Goal: Task Accomplishment & Management: Use online tool/utility

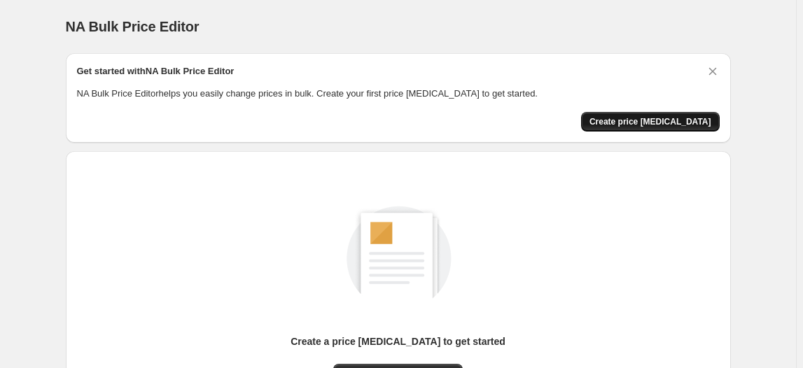
click at [659, 118] on span "Create price [MEDICAL_DATA]" at bounding box center [650, 121] width 122 height 11
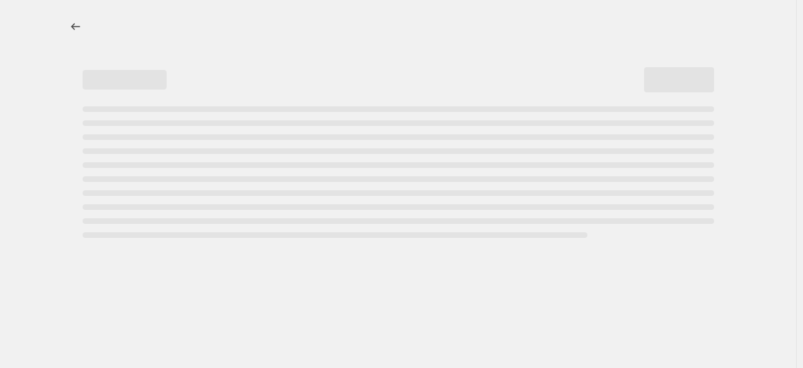
select select "percentage"
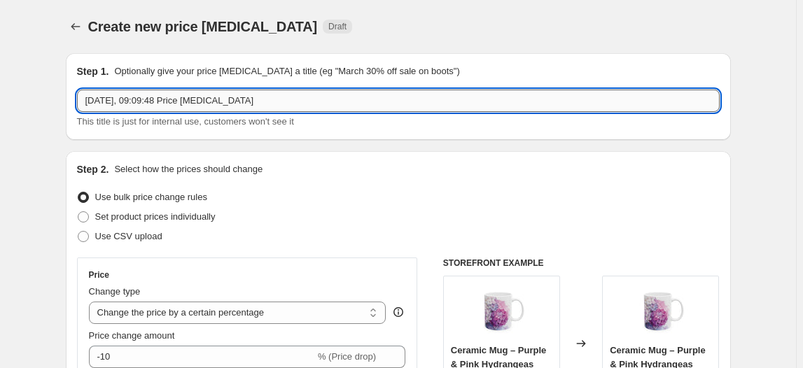
click at [146, 100] on input "[DATE], 09:09:48 Price [MEDICAL_DATA]" at bounding box center [398, 101] width 643 height 22
drag, startPoint x: 146, startPoint y: 100, endPoint x: 301, endPoint y: 109, distance: 154.9
click at [301, 109] on input "[DATE], 09:09:48 Price [MEDICAL_DATA]" at bounding box center [398, 101] width 643 height 22
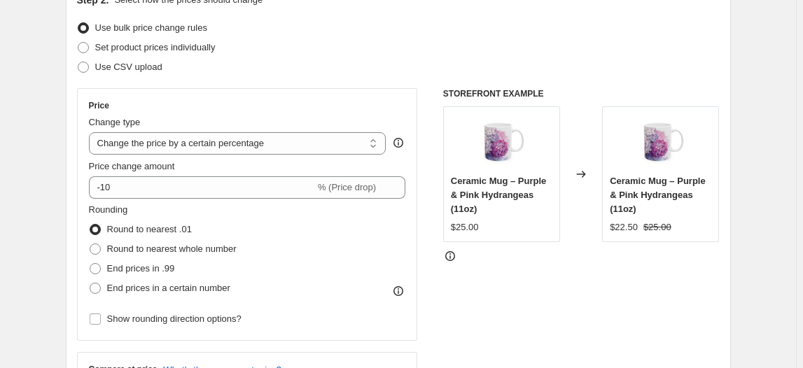
scroll to position [194, 0]
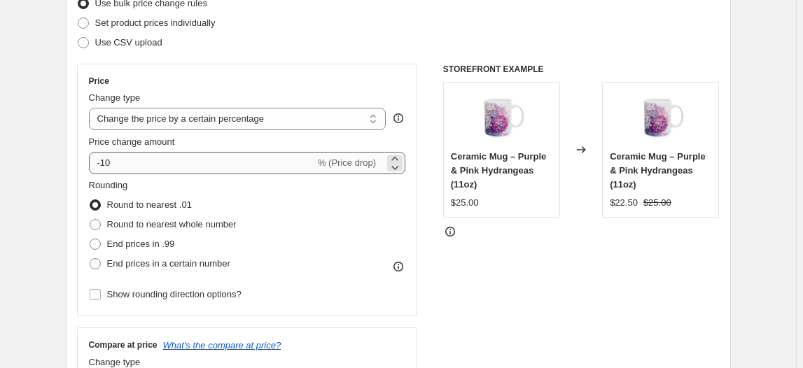
type input "[DATE] Fall [DATE] Vibes"
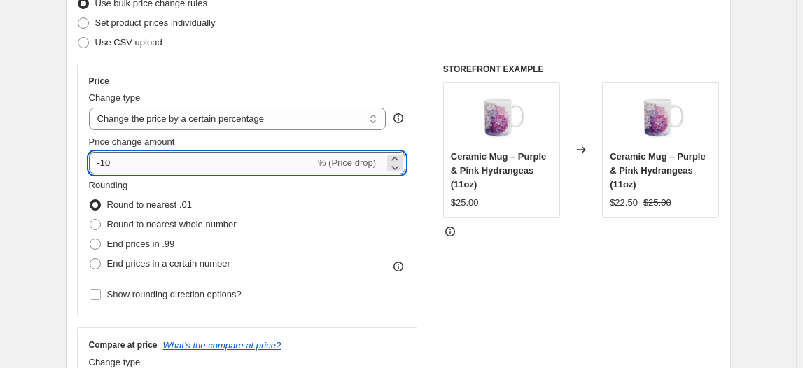
click at [125, 165] on input "-10" at bounding box center [202, 163] width 226 height 22
drag, startPoint x: 105, startPoint y: 160, endPoint x: 129, endPoint y: 164, distance: 24.7
click at [119, 163] on input "-10" at bounding box center [202, 163] width 226 height 22
type input "-20"
click at [647, 274] on div "STOREFRONT EXAMPLE Ceramic Mug – Purple & Pink Hydrangeas (11oz) $25.00 Changed…" at bounding box center [581, 235] width 276 height 343
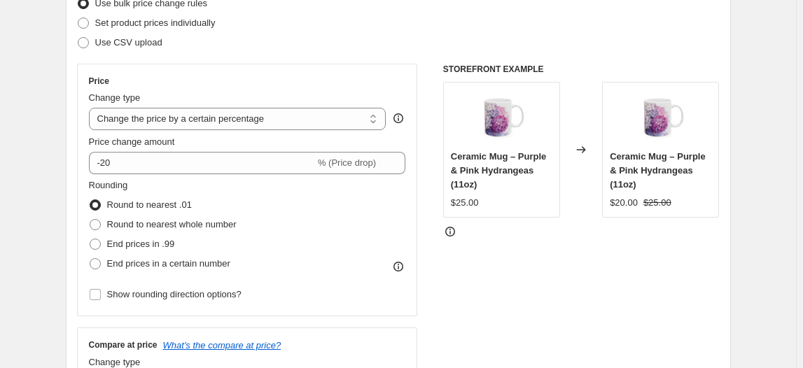
click at [399, 267] on icon at bounding box center [398, 267] width 1 height 3
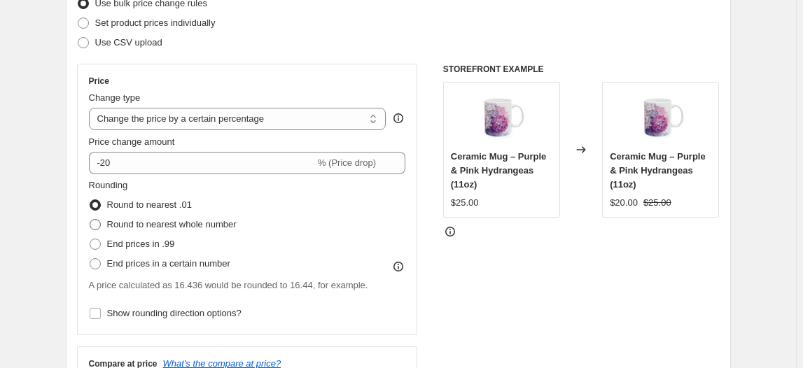
click at [97, 225] on span at bounding box center [95, 224] width 11 height 11
click at [90, 220] on input "Round to nearest whole number" at bounding box center [90, 219] width 1 height 1
radio input "true"
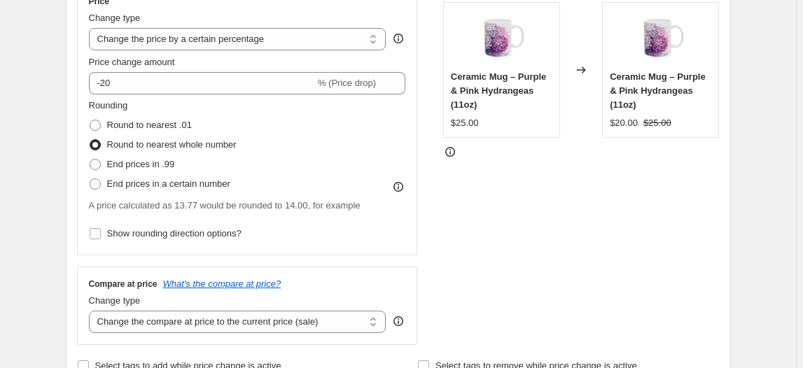
scroll to position [288, 0]
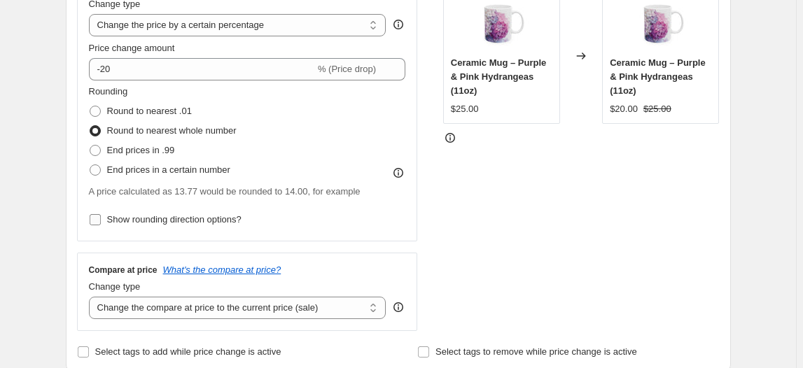
click at [101, 219] on input "Show rounding direction options?" at bounding box center [95, 219] width 11 height 11
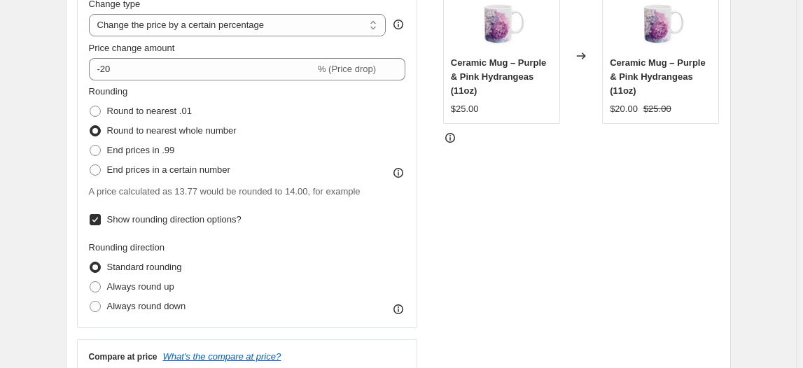
click at [101, 219] on input "Show rounding direction options?" at bounding box center [95, 219] width 11 height 11
checkbox input "false"
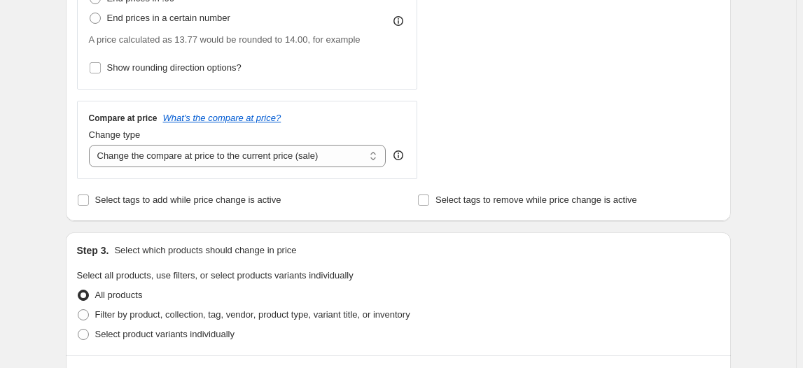
scroll to position [468, 0]
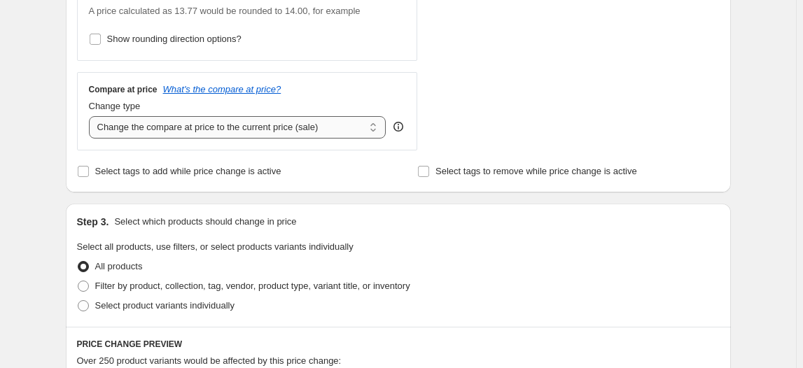
click at [351, 124] on select "Change the compare at price to the current price (sale) Change the compare at p…" at bounding box center [237, 127] width 297 height 22
click at [346, 127] on select "Change the compare at price to the current price (sale) Change the compare at p…" at bounding box center [237, 127] width 297 height 22
click at [351, 120] on select "Change the compare at price to the current price (sale) Change the compare at p…" at bounding box center [237, 127] width 297 height 22
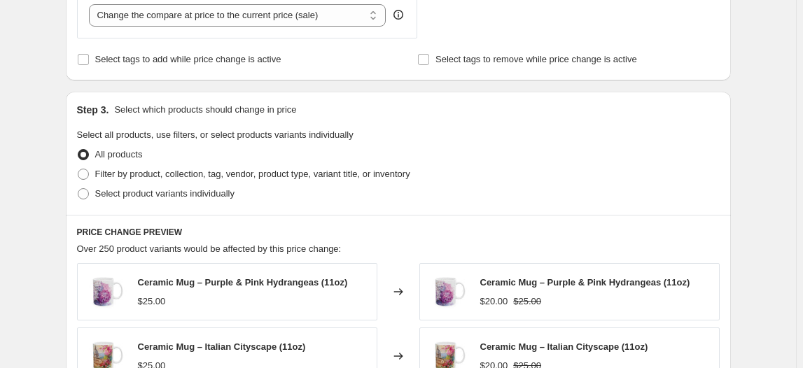
scroll to position [577, 0]
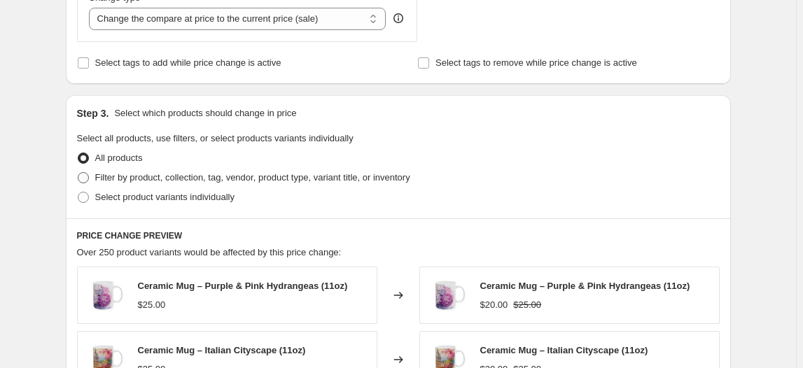
click at [108, 176] on span "Filter by product, collection, tag, vendor, product type, variant title, or inv…" at bounding box center [252, 177] width 315 height 10
click at [78, 173] on input "Filter by product, collection, tag, vendor, product type, variant title, or inv…" at bounding box center [78, 172] width 1 height 1
radio input "true"
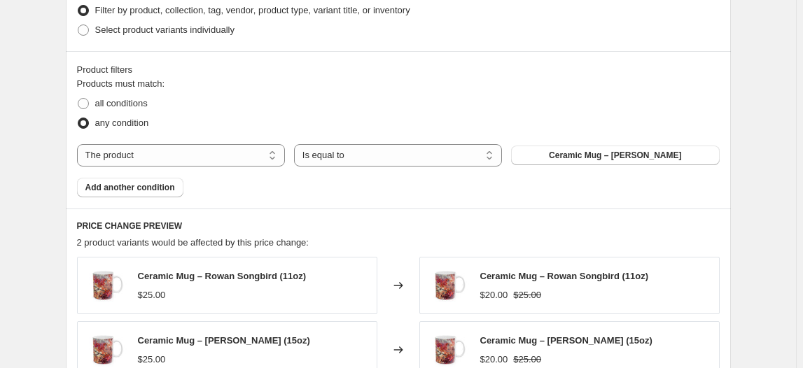
scroll to position [748, 0]
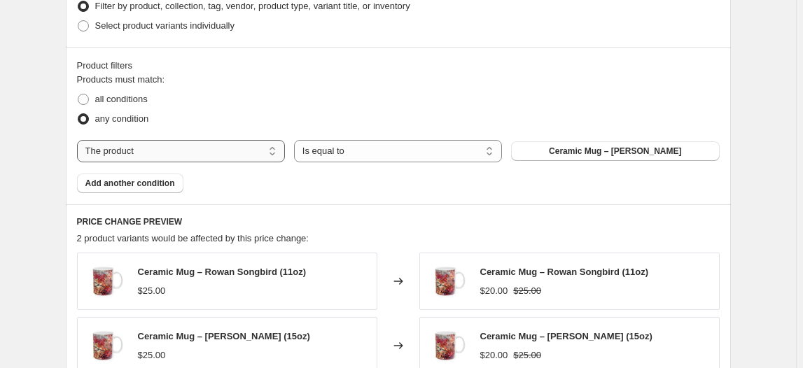
click at [162, 154] on select "The product The product's collection The product's tag The product's vendor The…" at bounding box center [181, 151] width 208 height 22
select select "collection"
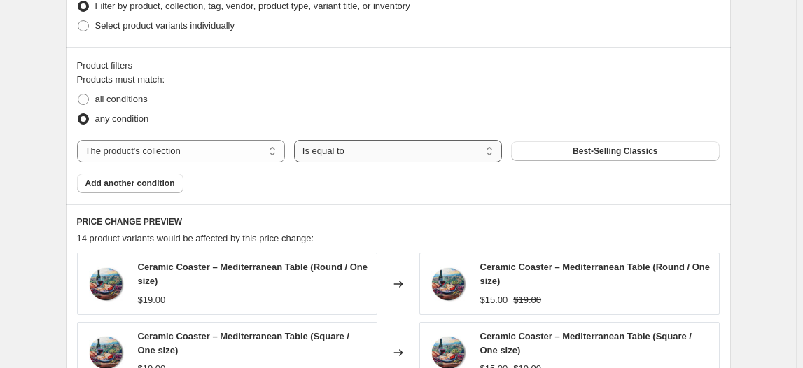
click at [351, 150] on select "Is equal to Is not equal to" at bounding box center [398, 151] width 208 height 22
click at [633, 153] on span "Best-Selling Classics" at bounding box center [615, 151] width 85 height 11
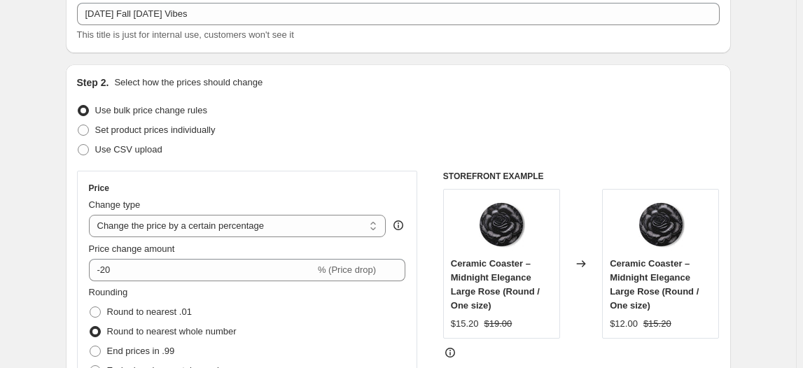
scroll to position [59, 0]
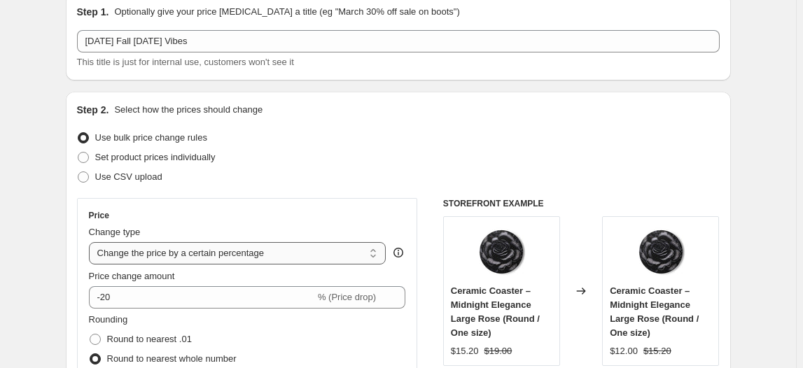
click at [300, 251] on select "Change the price to a certain amount Change the price by a certain amount Chang…" at bounding box center [237, 253] width 297 height 22
click at [448, 136] on div "Use bulk price change rules" at bounding box center [398, 138] width 643 height 20
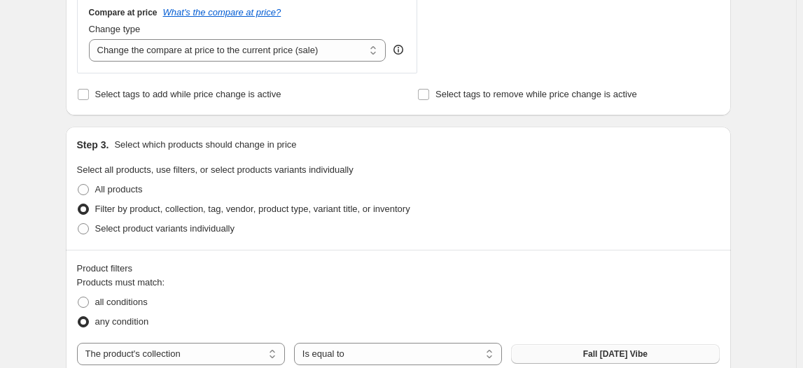
scroll to position [550, 0]
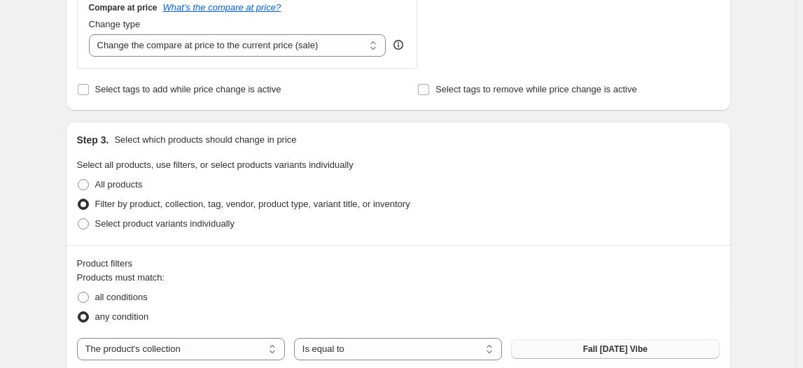
click at [545, 167] on fieldset "Select all products, use filters, or select products variants individually All …" at bounding box center [398, 196] width 643 height 76
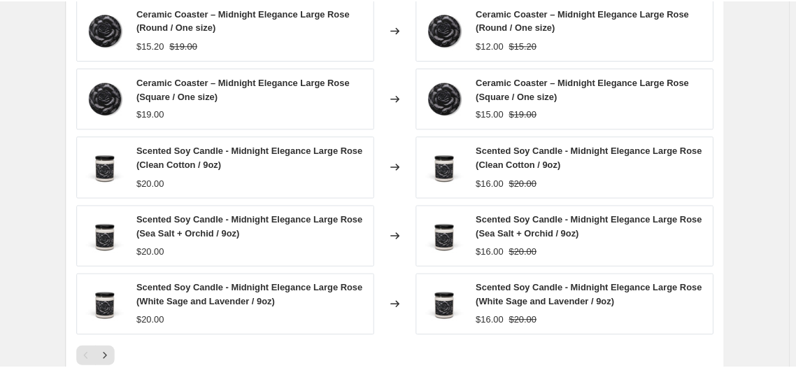
scroll to position [936, 0]
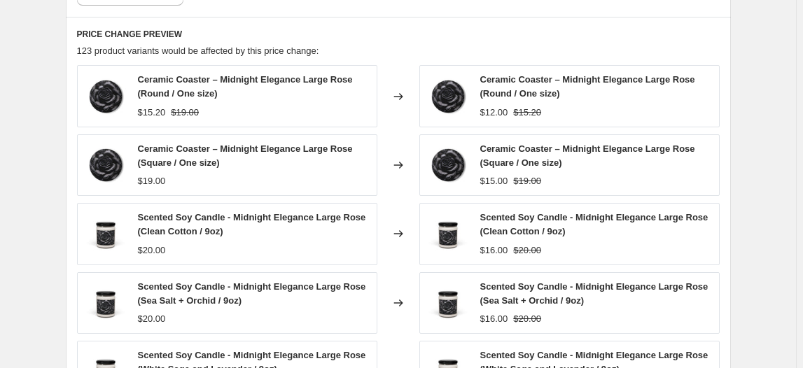
drag, startPoint x: 13, startPoint y: 3, endPoint x: 4, endPoint y: 23, distance: 21.3
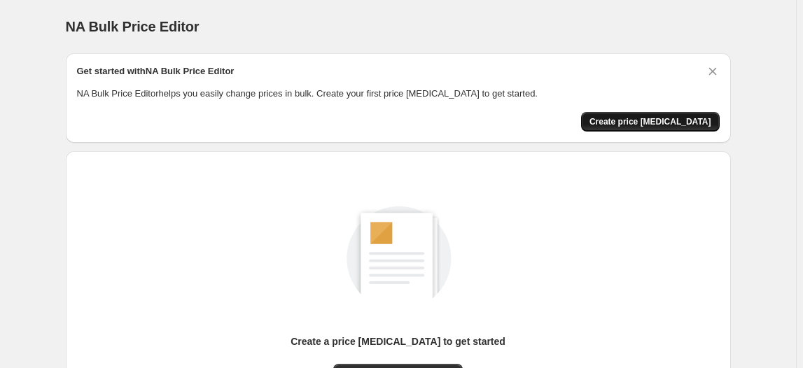
click at [673, 124] on span "Create price [MEDICAL_DATA]" at bounding box center [650, 121] width 122 height 11
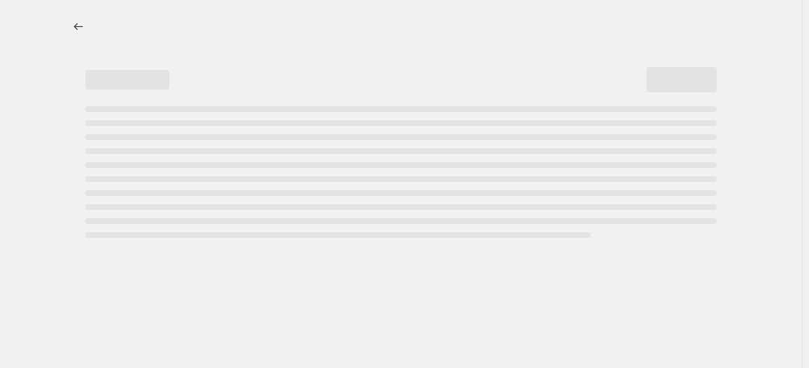
select select "percentage"
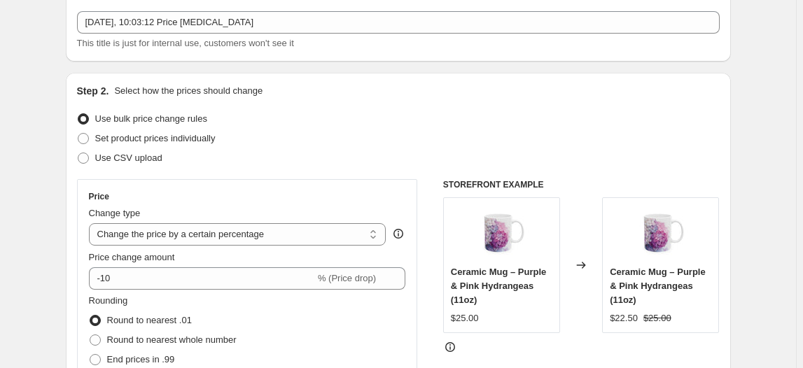
scroll to position [131, 0]
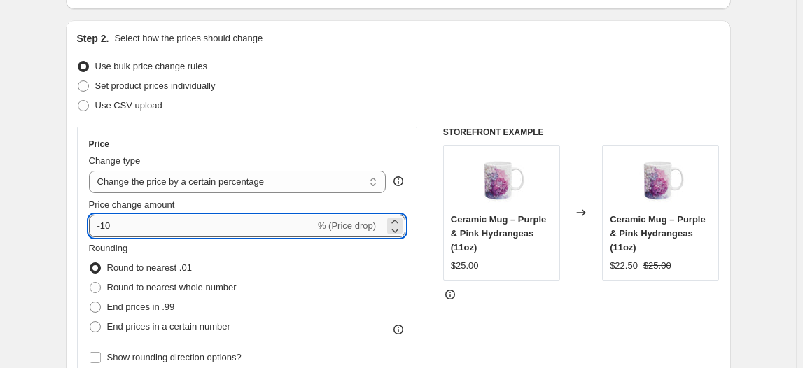
drag, startPoint x: 105, startPoint y: 223, endPoint x: 123, endPoint y: 221, distance: 18.3
click at [121, 223] on input "-10" at bounding box center [202, 226] width 226 height 22
type input "-20"
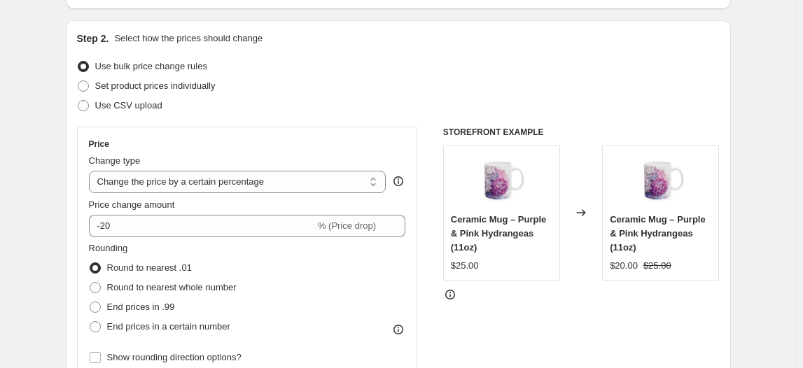
click at [382, 58] on div "Use bulk price change rules" at bounding box center [398, 67] width 643 height 20
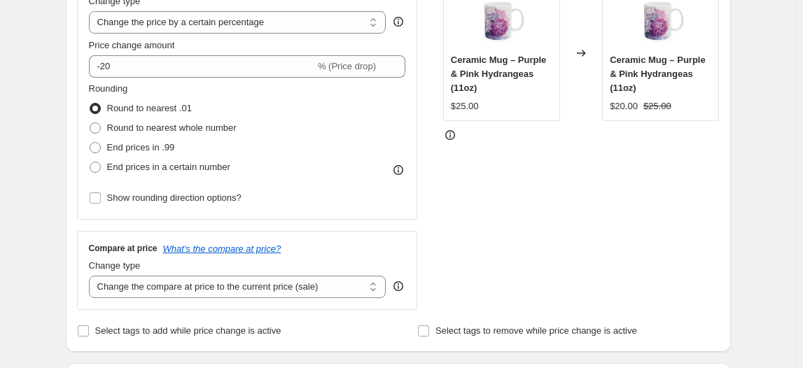
scroll to position [330, 0]
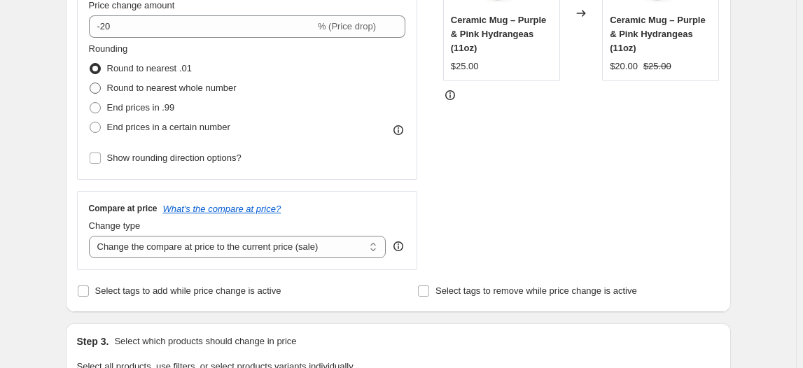
click at [173, 90] on span "Round to nearest whole number" at bounding box center [171, 88] width 129 height 10
click at [90, 83] on input "Round to nearest whole number" at bounding box center [90, 83] width 1 height 1
radio input "true"
click at [400, 130] on icon at bounding box center [398, 130] width 14 height 14
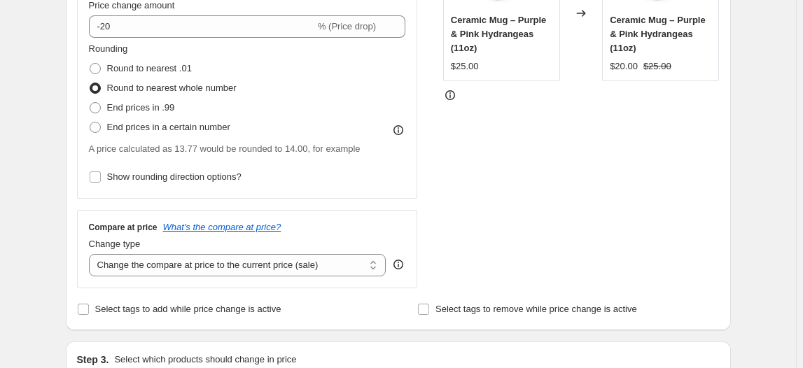
click at [400, 130] on icon at bounding box center [398, 130] width 14 height 14
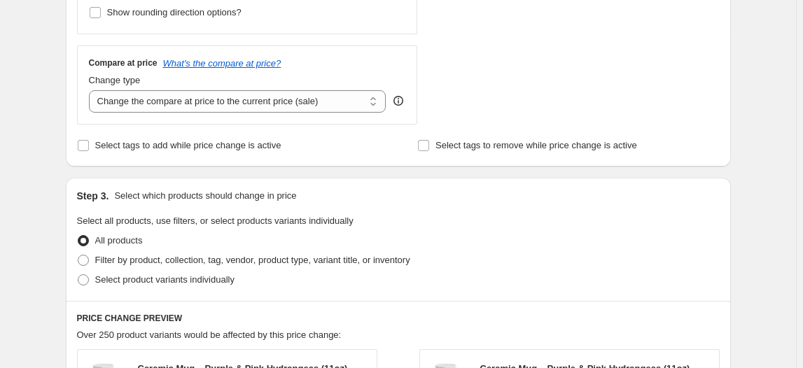
scroll to position [490, 0]
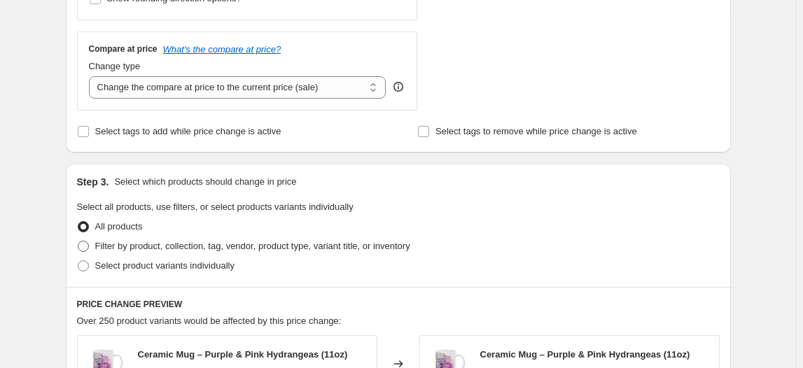
click at [209, 248] on span "Filter by product, collection, tag, vendor, product type, variant title, or inv…" at bounding box center [252, 246] width 315 height 10
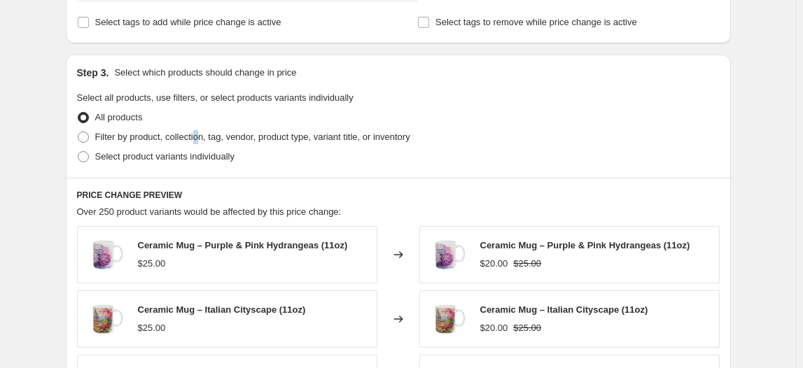
scroll to position [597, 0]
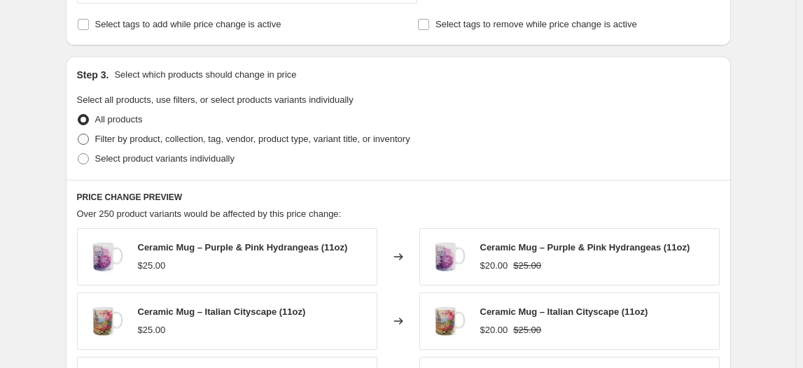
click at [401, 139] on span "Filter by product, collection, tag, vendor, product type, variant title, or inv…" at bounding box center [252, 139] width 315 height 10
click at [78, 134] on input "Filter by product, collection, tag, vendor, product type, variant title, or inv…" at bounding box center [78, 134] width 1 height 1
radio input "true"
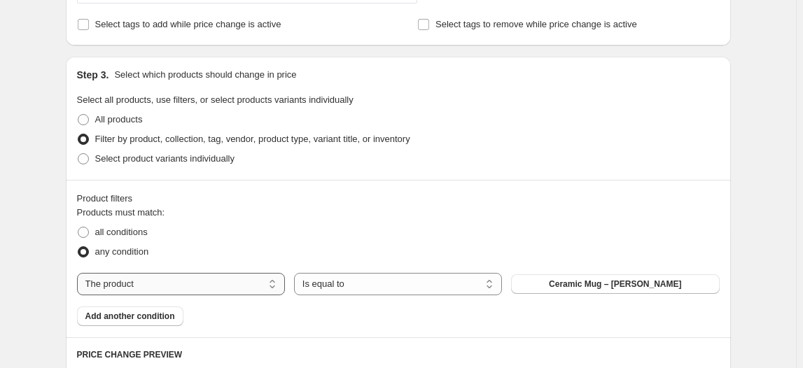
click at [232, 279] on select "The product The product's collection The product's tag The product's vendor The…" at bounding box center [181, 284] width 208 height 22
select select "collection"
click at [615, 287] on span "Best-Selling Classics" at bounding box center [615, 284] width 85 height 11
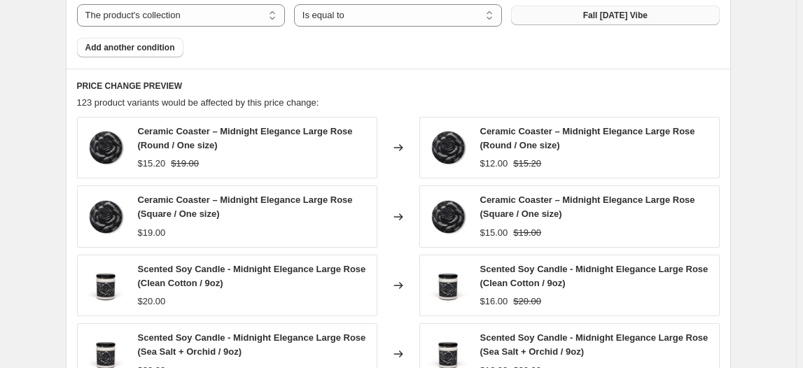
scroll to position [570, 0]
